Goal: Task Accomplishment & Management: Manage account settings

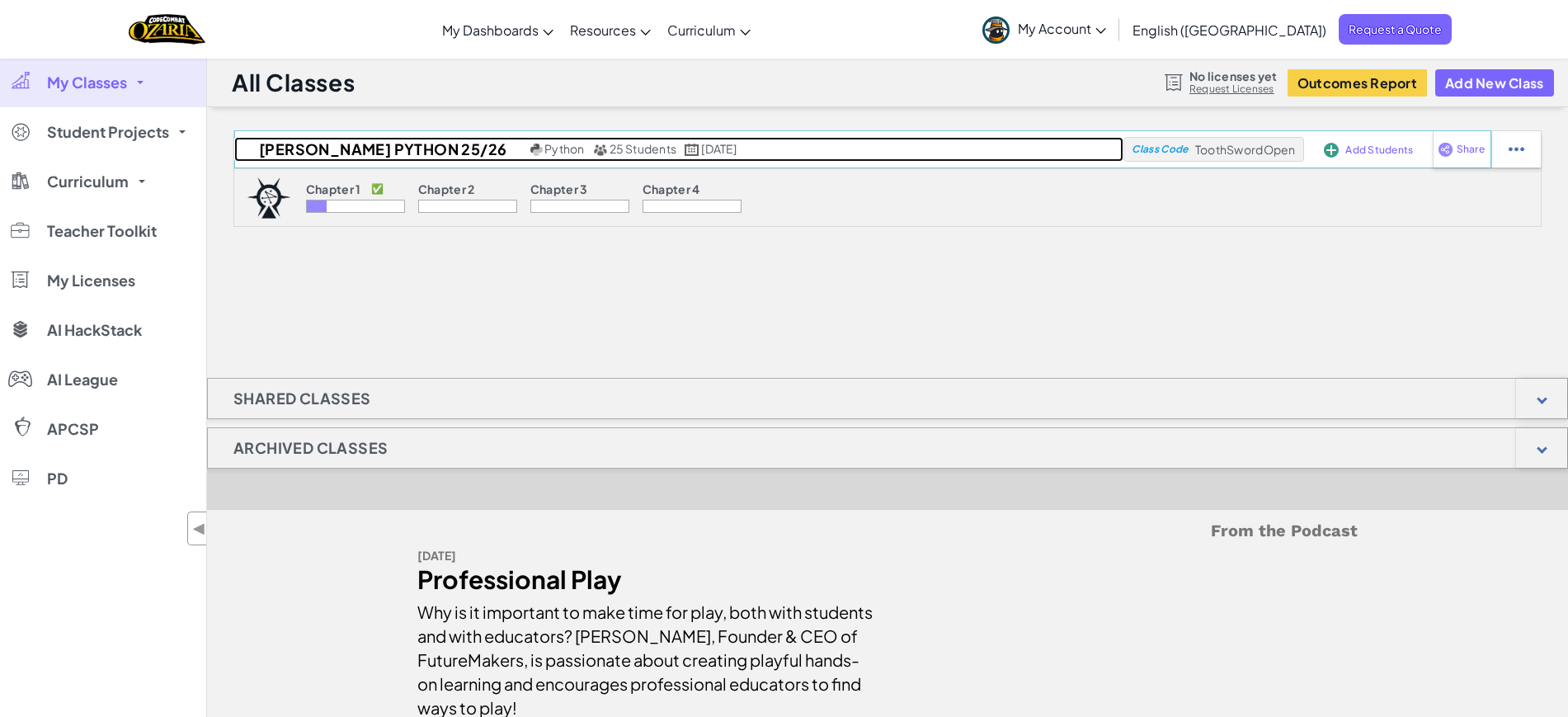
click at [959, 160] on link "[PERSON_NAME] Python 25/26 Python 25 Students [DATE]" at bounding box center [678, 149] width 890 height 25
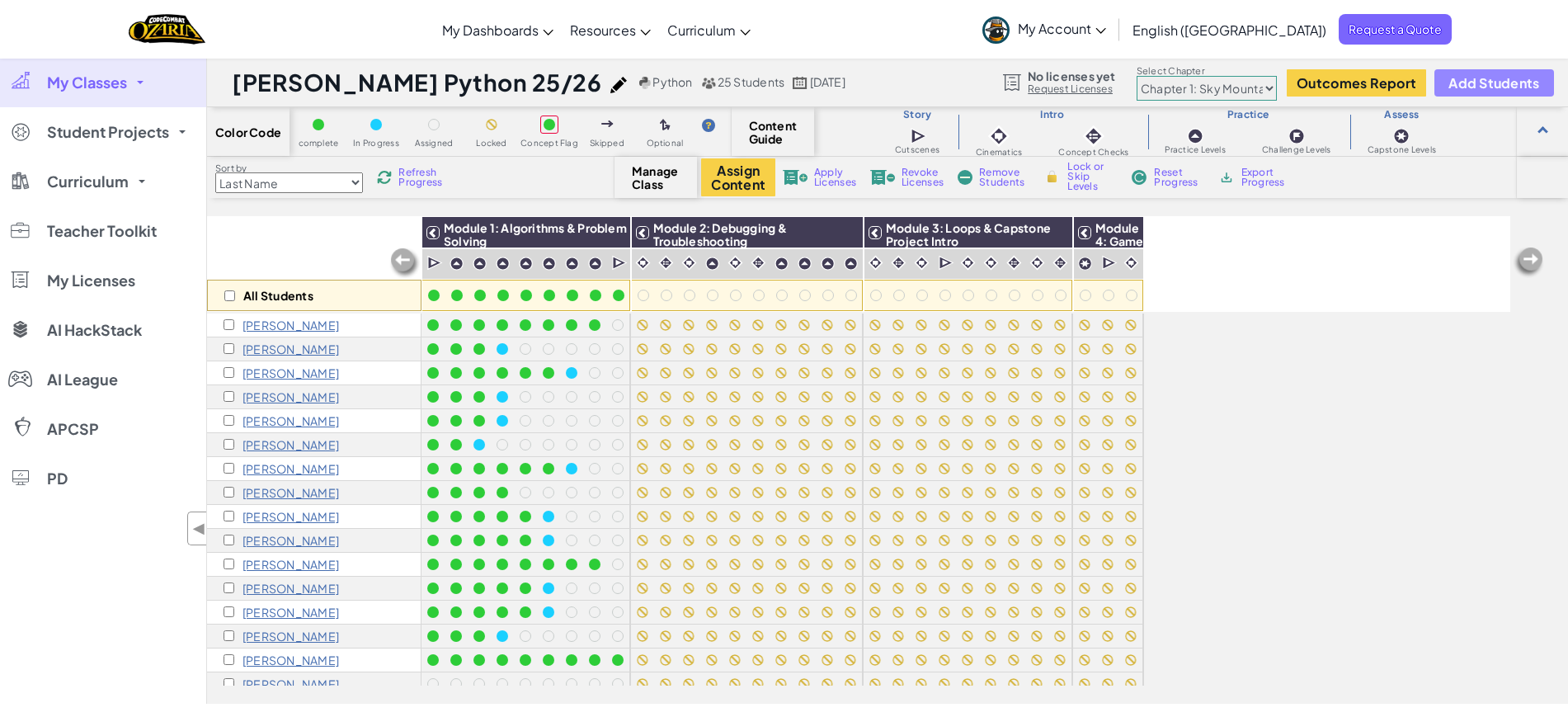
click at [1513, 80] on span "Add Students" at bounding box center [1494, 83] width 91 height 14
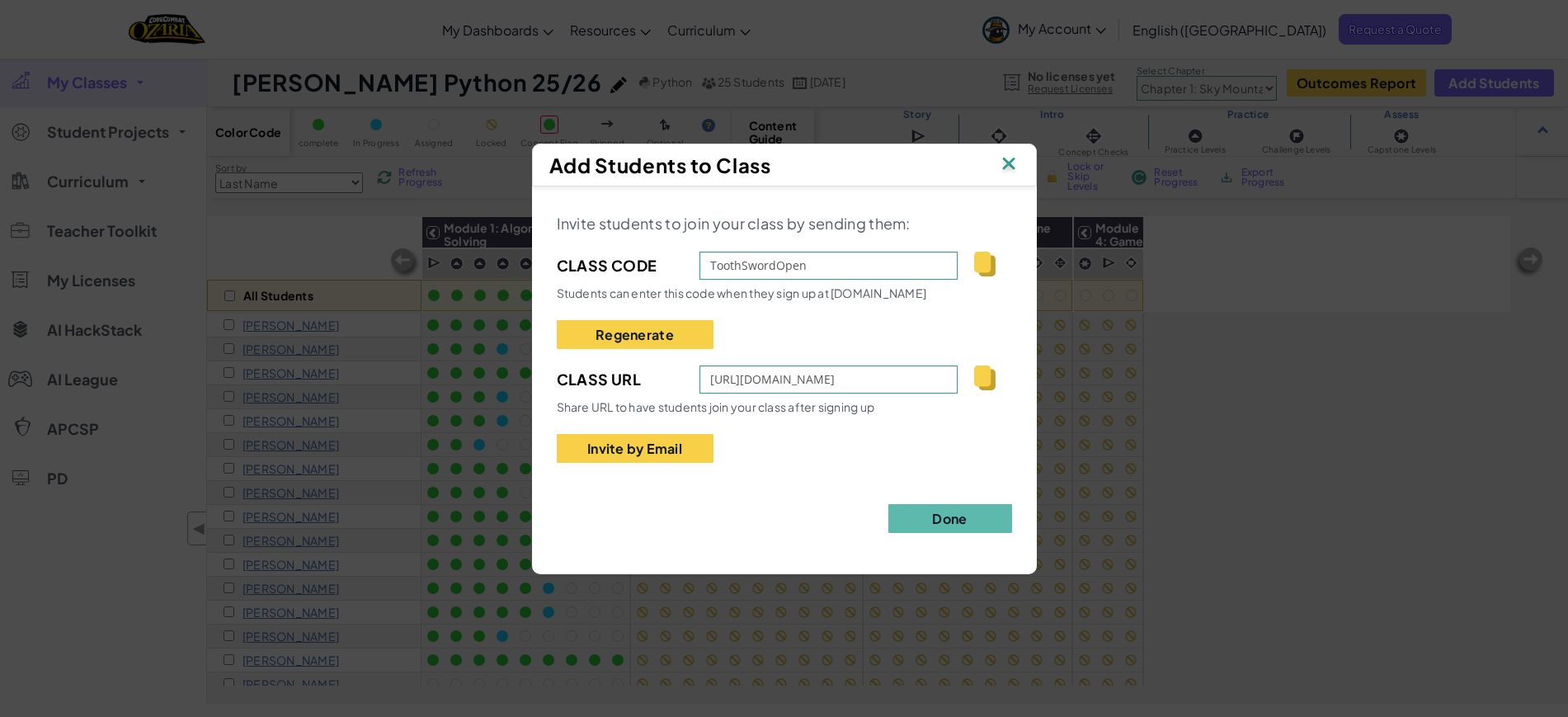
click at [1010, 160] on img at bounding box center [1009, 165] width 22 height 25
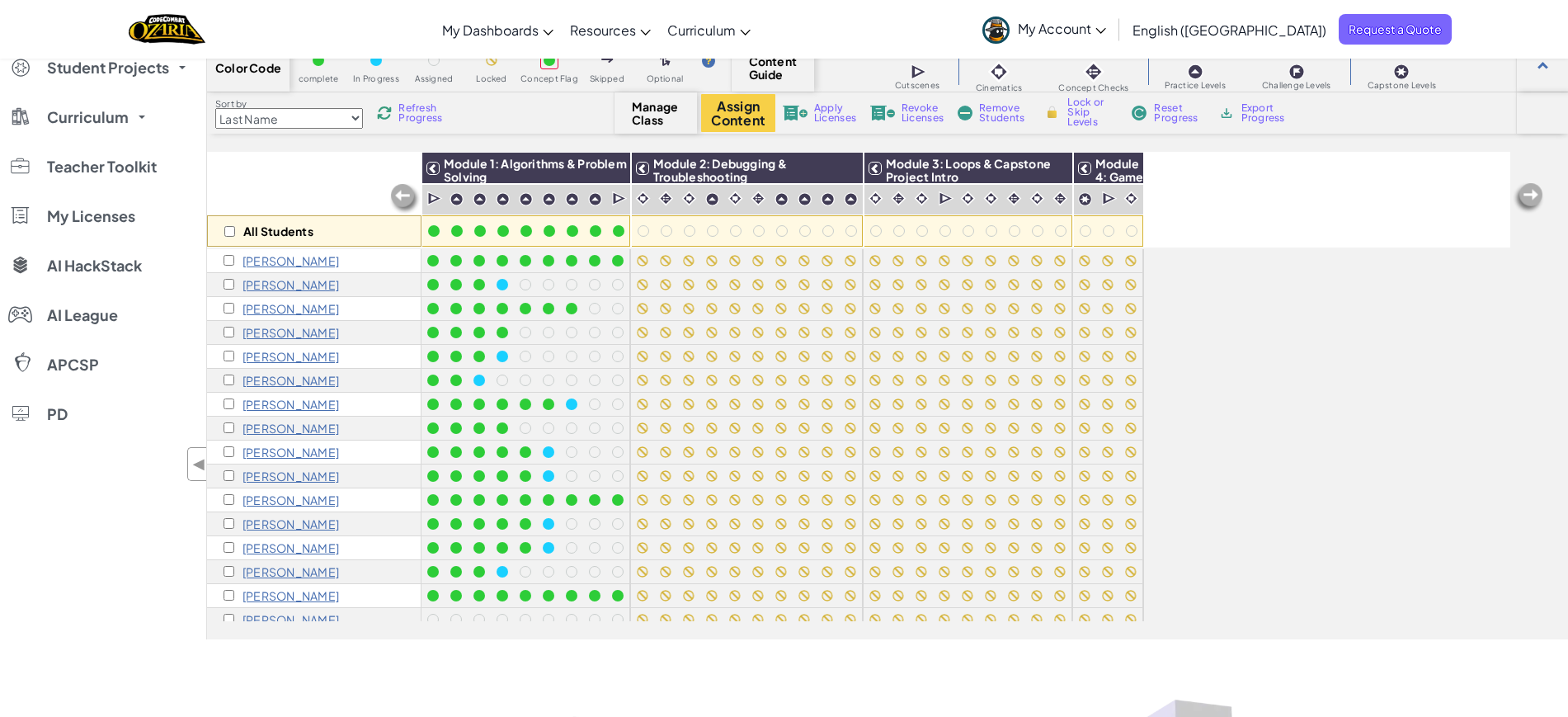
click at [1106, 25] on span "My Account" at bounding box center [1062, 28] width 88 height 17
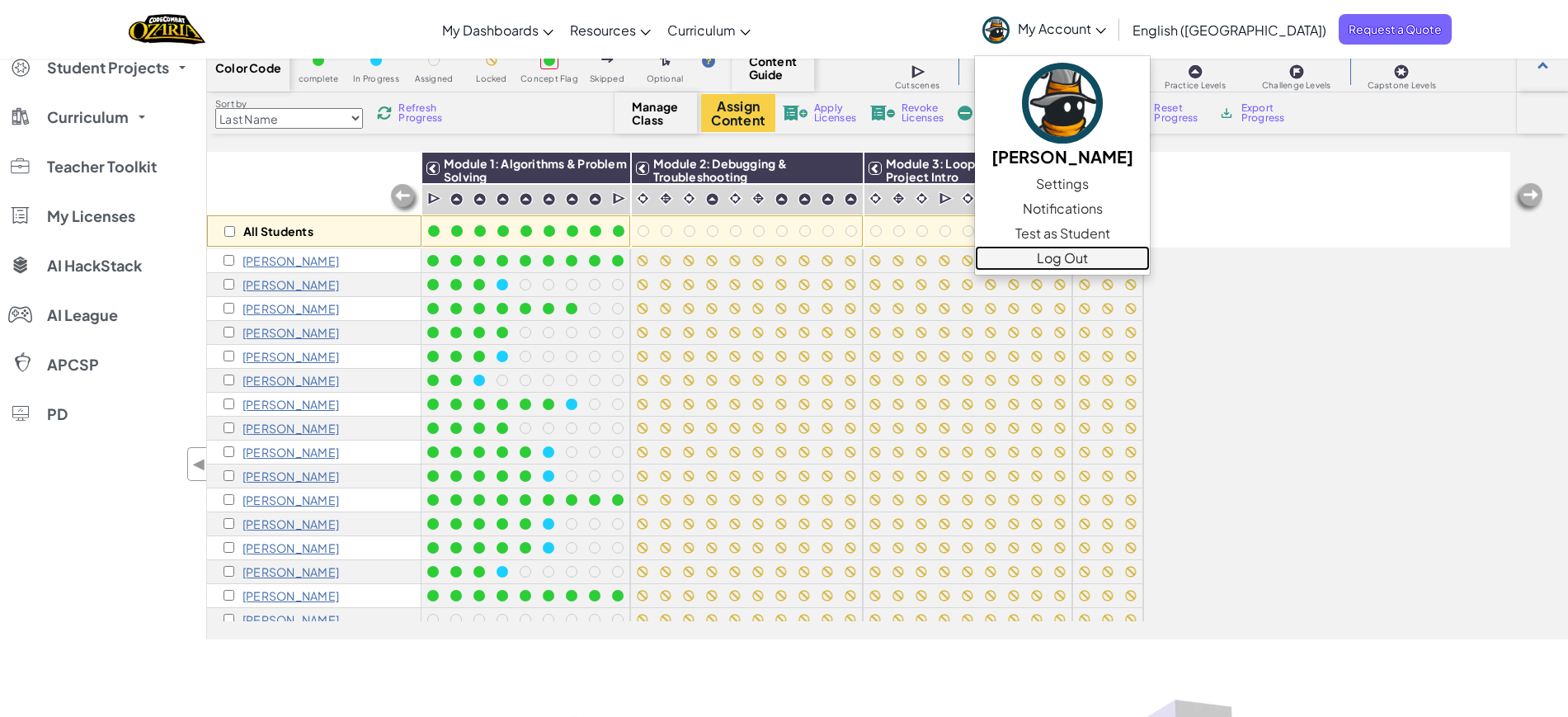
click at [1150, 259] on link "Log Out" at bounding box center [1062, 258] width 175 height 25
